Goal: Task Accomplishment & Management: Use online tool/utility

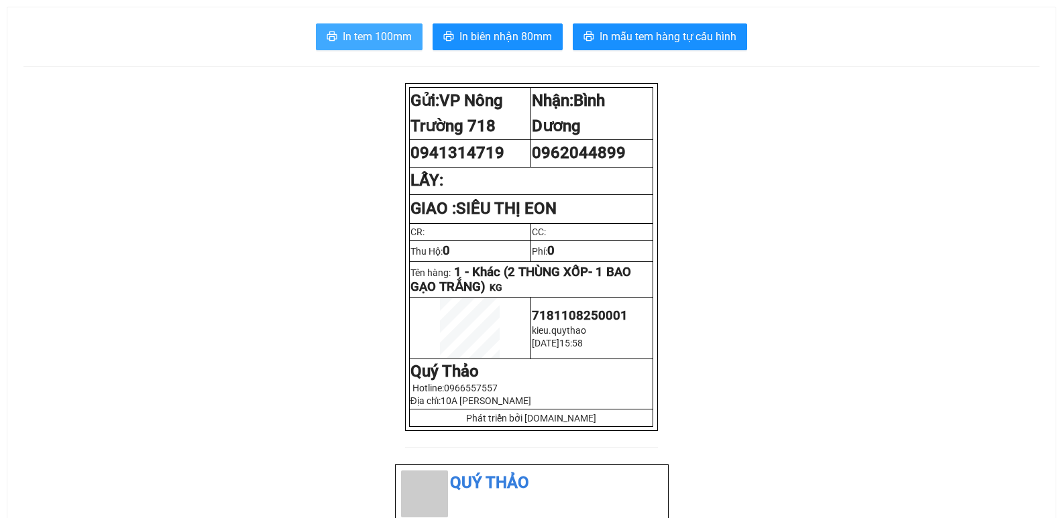
click at [373, 38] on span "In tem 100mm" at bounding box center [377, 36] width 69 height 17
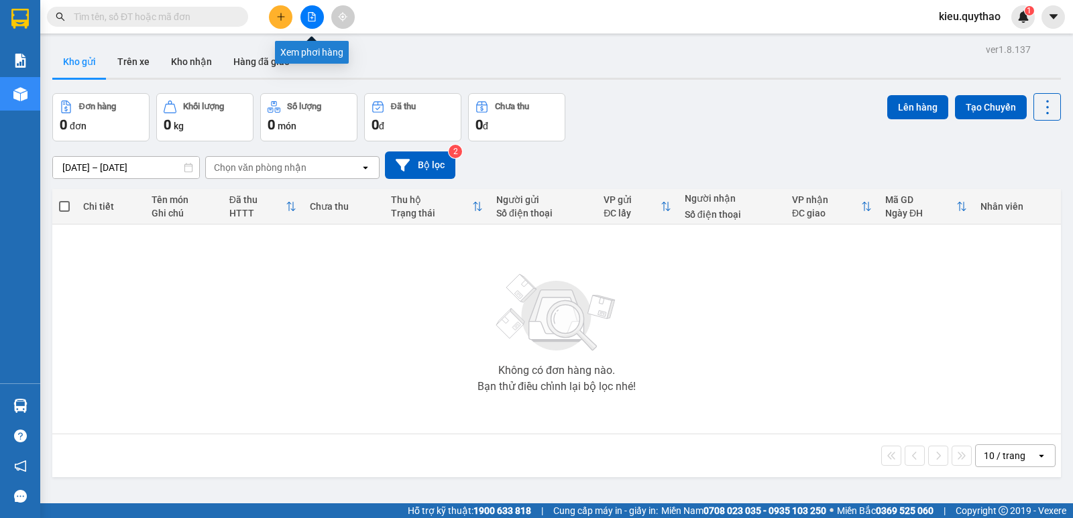
click at [315, 16] on icon "file-add" at bounding box center [311, 16] width 7 height 9
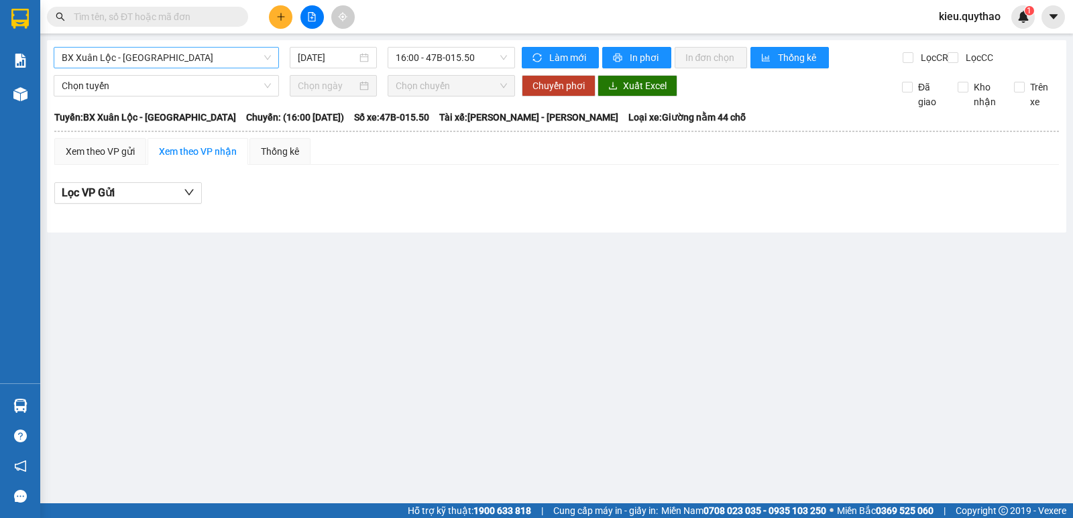
click at [221, 56] on span "BX Xuân Lộc - BX Sơn Hoà" at bounding box center [166, 58] width 209 height 20
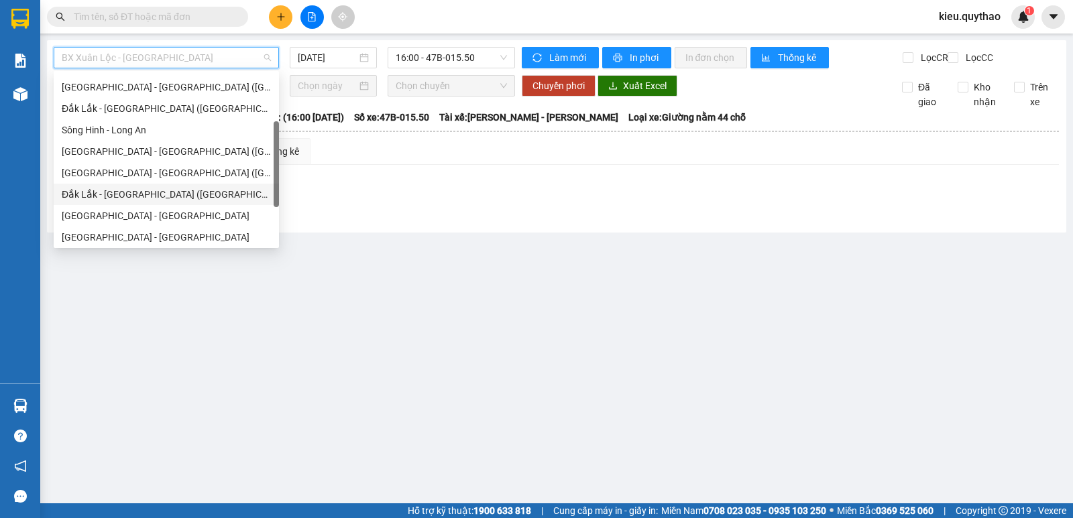
scroll to position [16, 0]
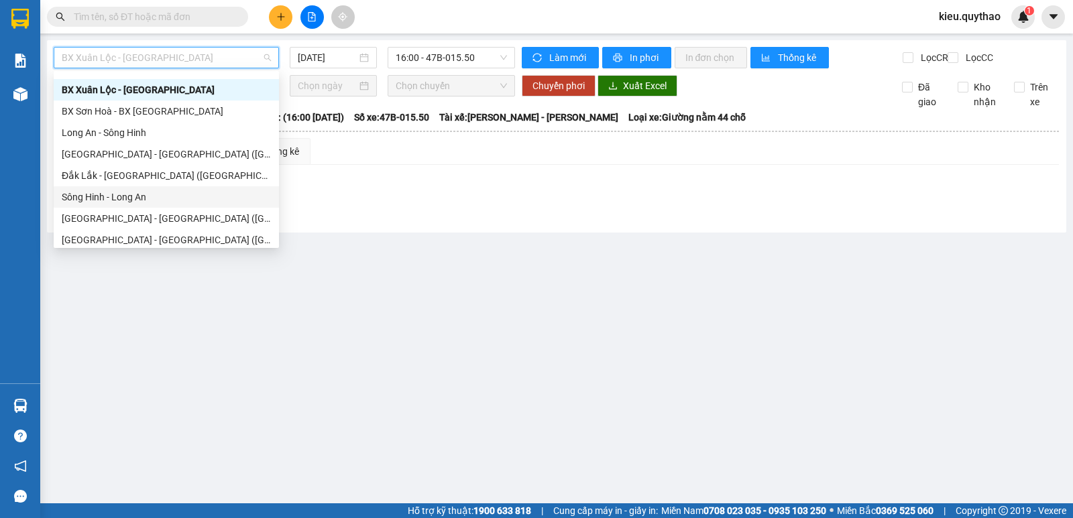
click at [155, 195] on div "Sông Hinh - Long An" at bounding box center [166, 197] width 209 height 15
type input "[DATE]"
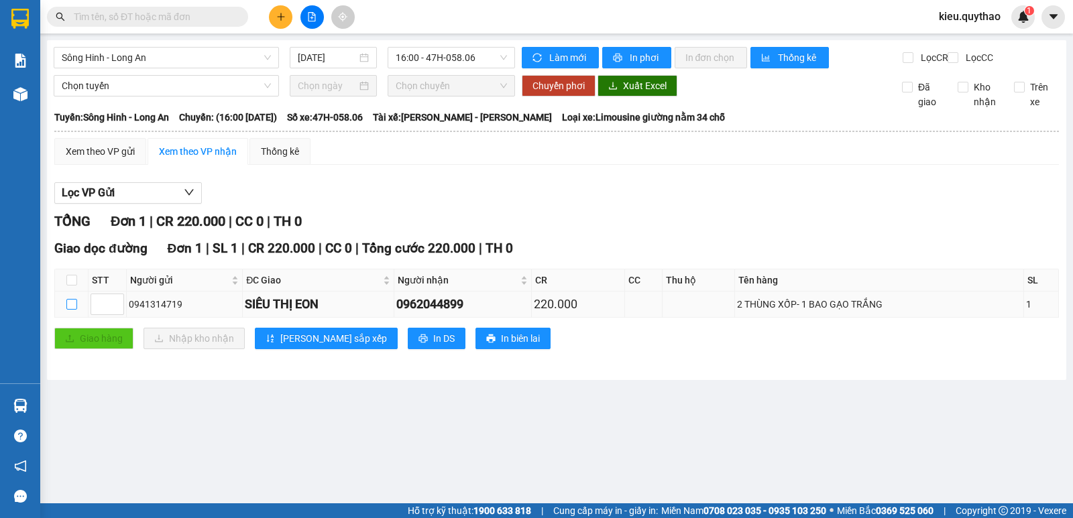
click at [74, 310] on input "checkbox" at bounding box center [71, 304] width 11 height 11
checkbox input "true"
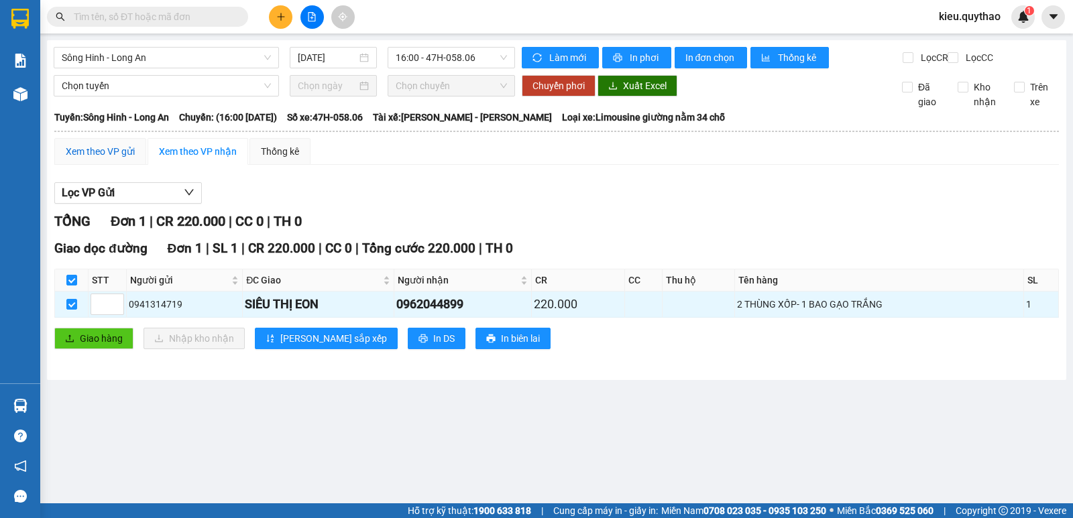
click at [133, 159] on div "Xem theo VP gửi" at bounding box center [100, 151] width 69 height 15
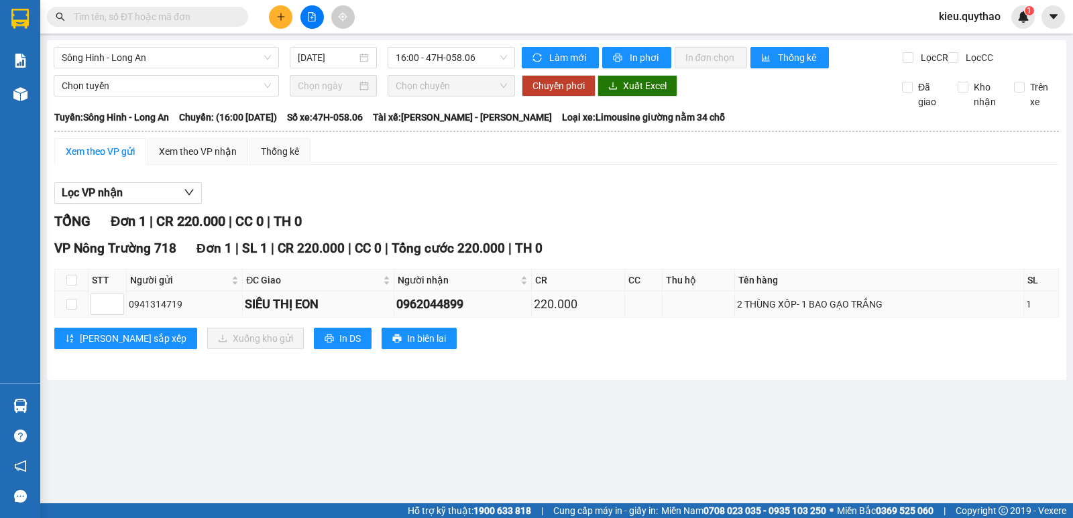
click at [259, 314] on div "SIÊU THỊ EON" at bounding box center [318, 304] width 146 height 19
click at [72, 310] on input "checkbox" at bounding box center [71, 304] width 11 height 11
checkbox input "true"
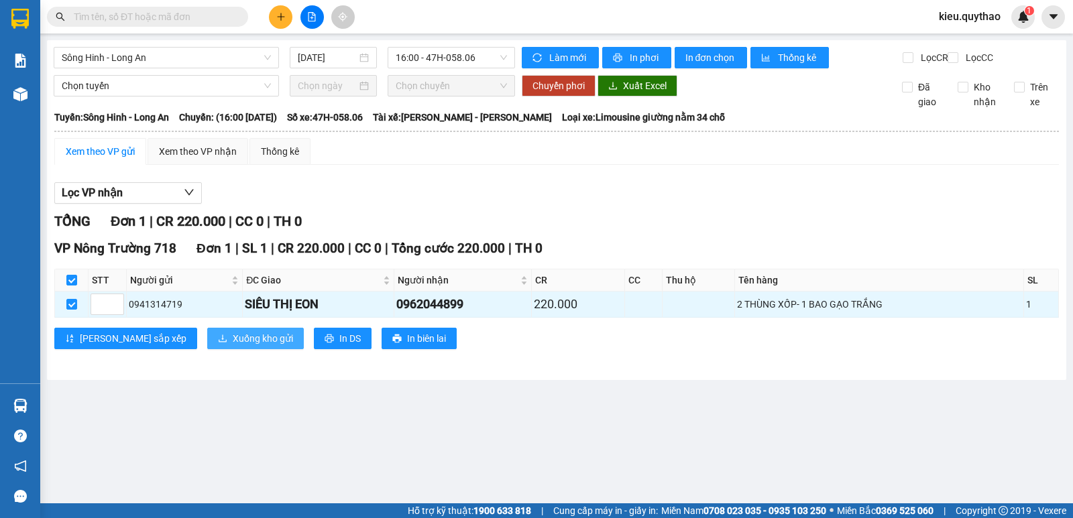
click at [233, 346] on span "Xuống kho gửi" at bounding box center [263, 338] width 60 height 15
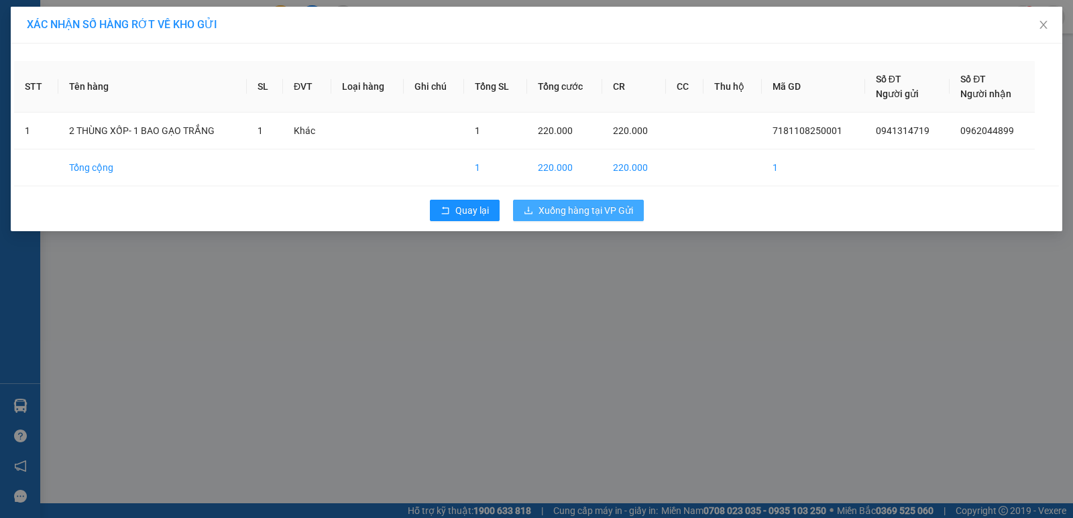
click at [543, 209] on span "Xuống hàng tại VP Gửi" at bounding box center [585, 210] width 95 height 15
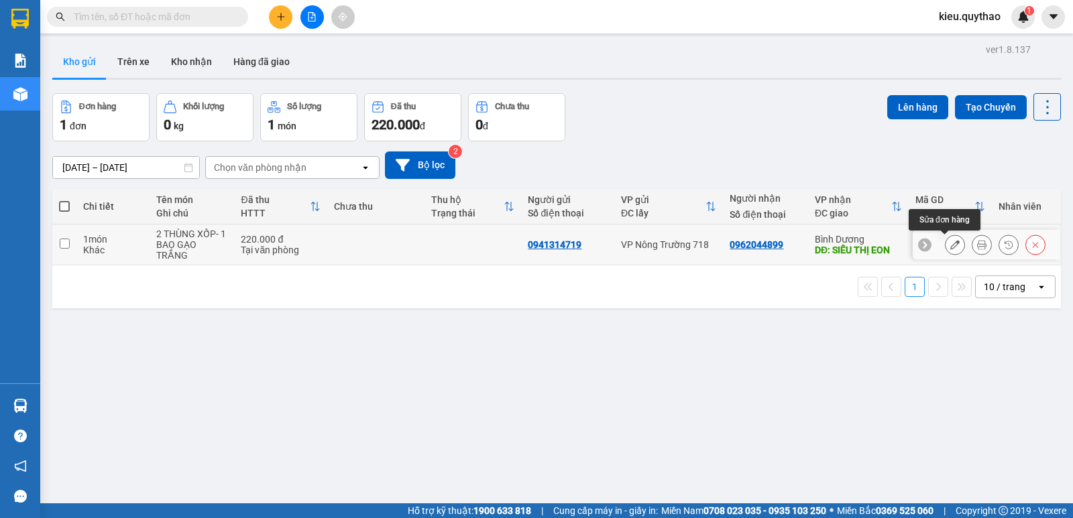
click at [950, 244] on icon at bounding box center [954, 244] width 9 height 9
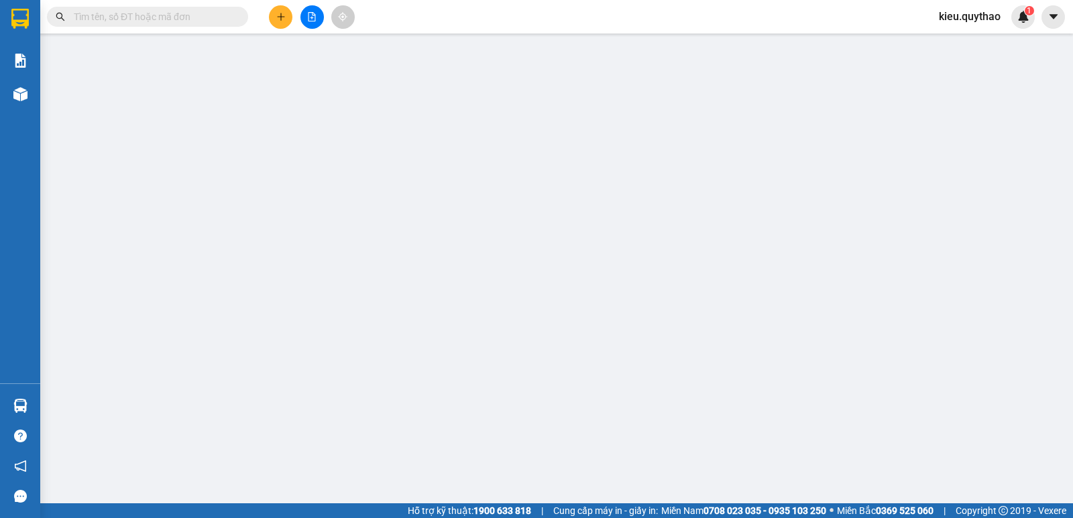
type input "0941314719"
type input "0962044899"
type input "SIÊU THỊ EON"
type input "220.000"
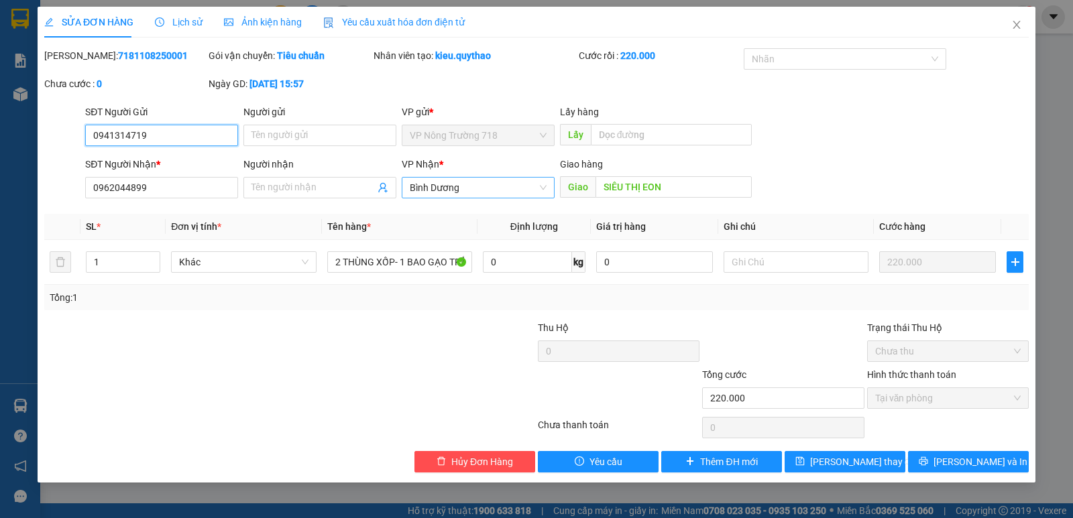
click at [536, 183] on span "Bình Dương" at bounding box center [478, 188] width 137 height 20
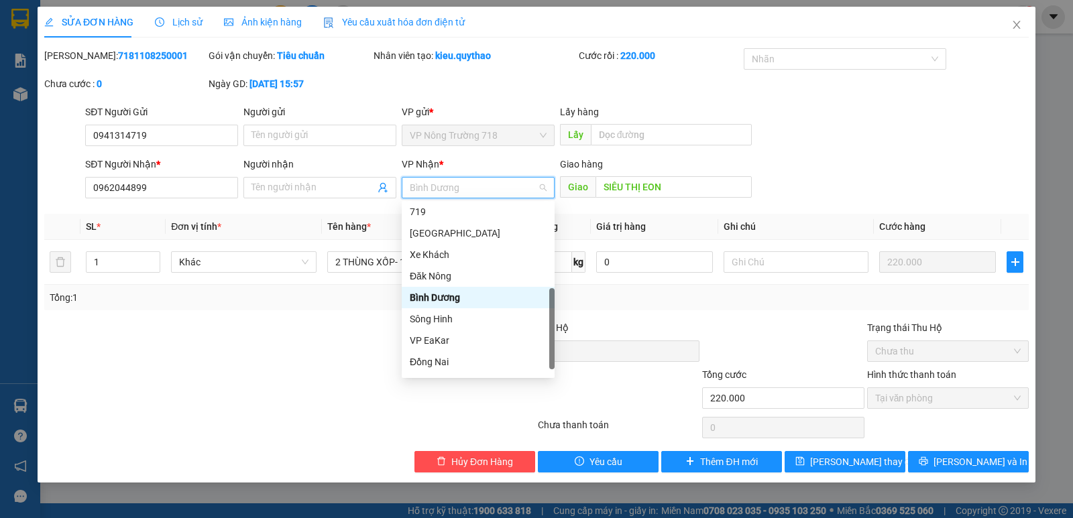
scroll to position [126, 0]
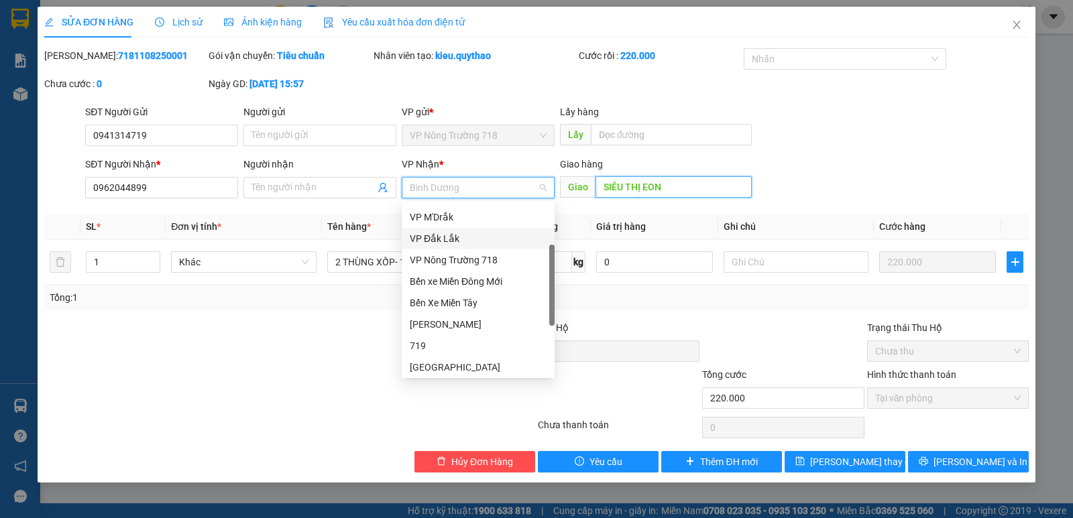
click at [639, 186] on input "SIÊU THỊ EON" at bounding box center [673, 186] width 157 height 21
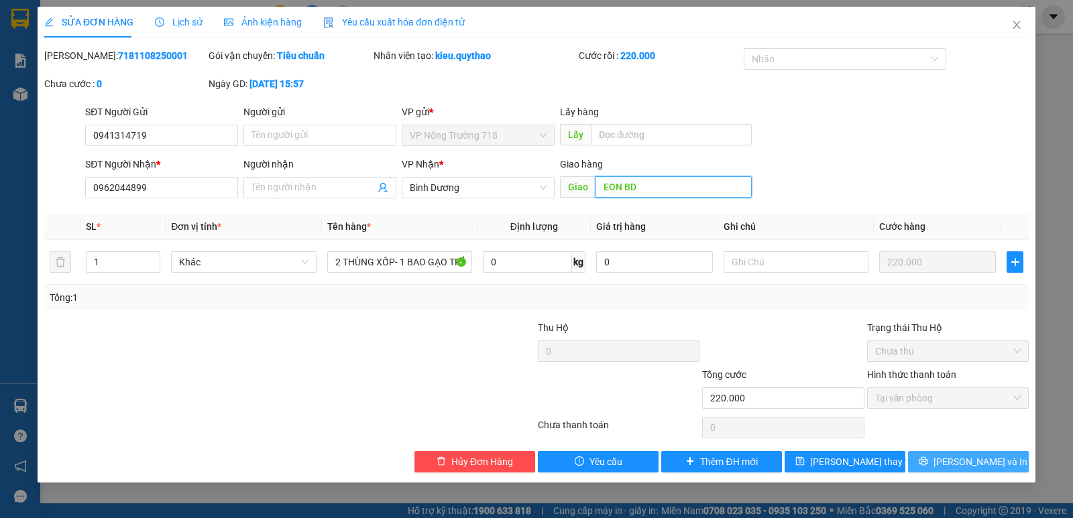
type input "EON BD"
click at [927, 462] on icon "printer" at bounding box center [923, 461] width 9 height 9
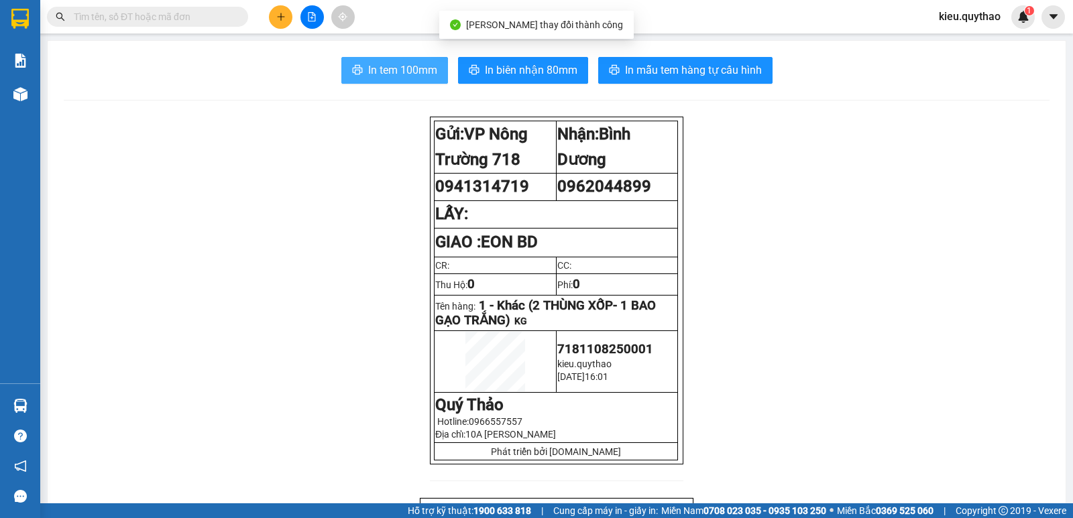
click at [360, 60] on button "In tem 100mm" at bounding box center [394, 70] width 107 height 27
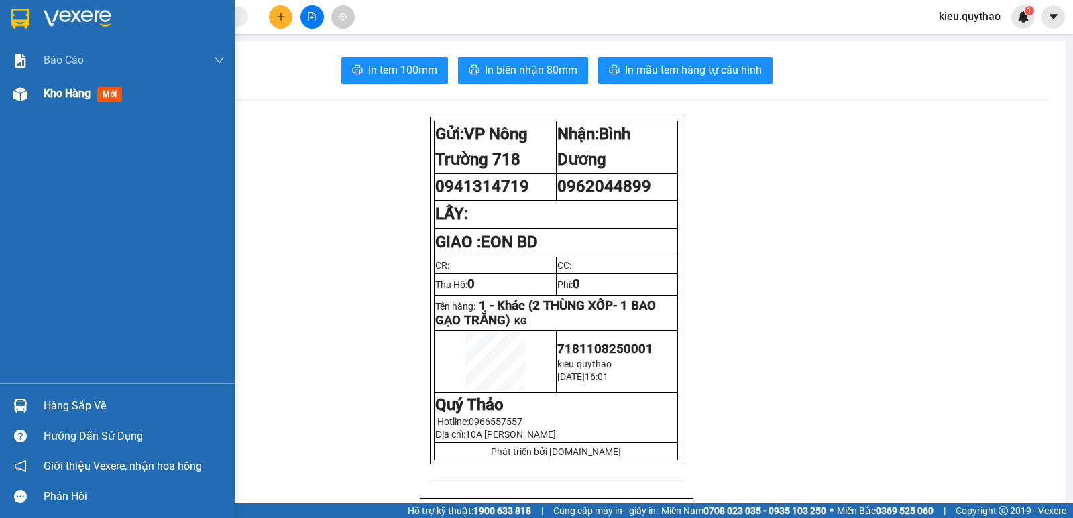
click at [25, 84] on div at bounding box center [20, 93] width 23 height 23
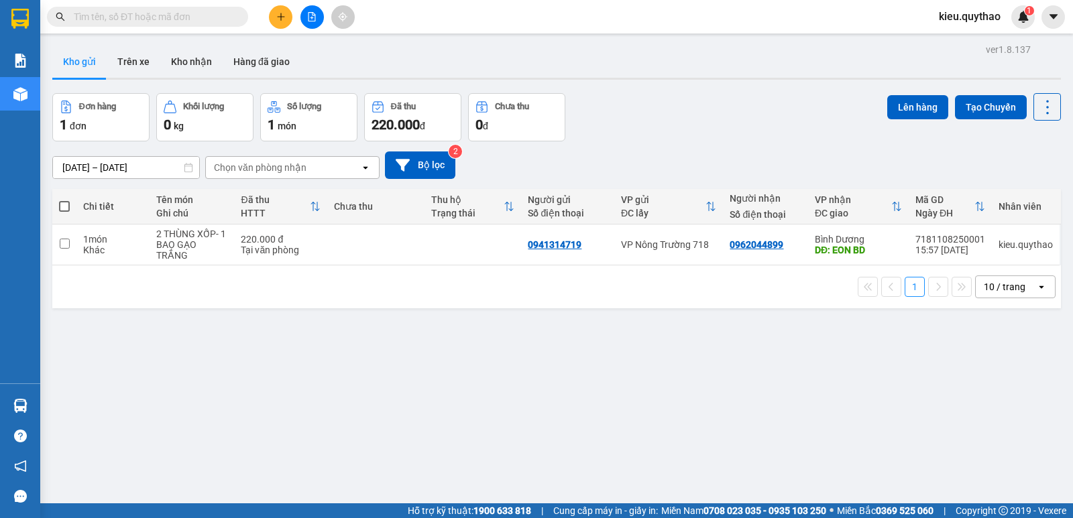
click at [653, 424] on div "ver 1.8.137 Kho gửi Trên xe Kho nhận Hàng đã giao Đơn hàng 1 đơn Khối lượng 0 k…" at bounding box center [556, 299] width 1019 height 518
